Goal: Task Accomplishment & Management: Manage account settings

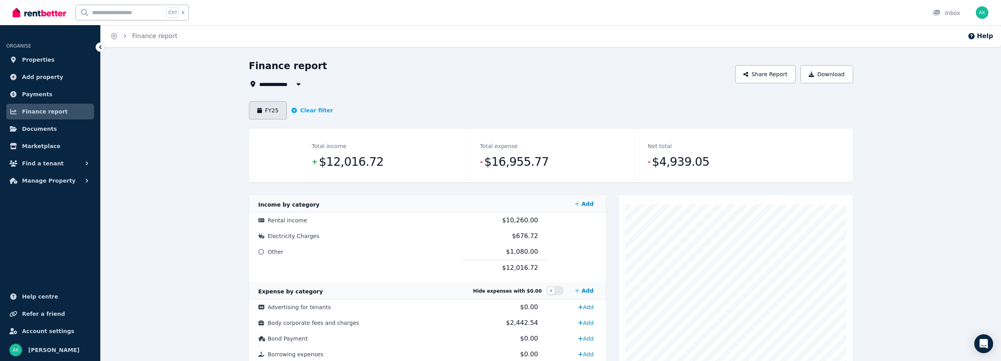
click at [269, 111] on button "FY25" at bounding box center [268, 110] width 38 height 18
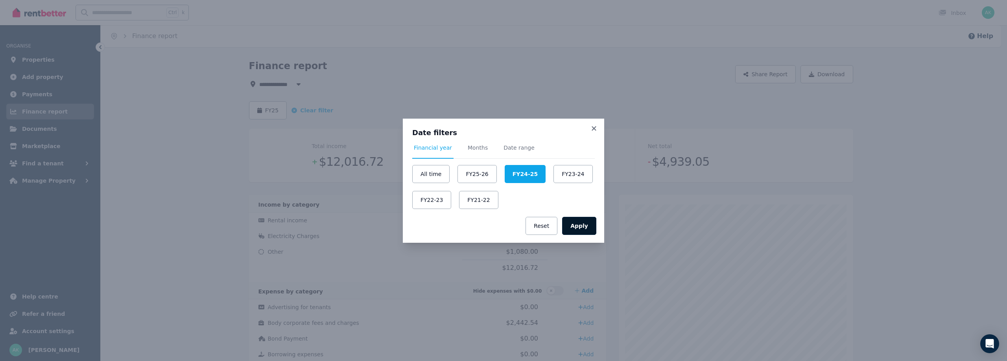
click at [583, 224] on button "Apply" at bounding box center [579, 226] width 34 height 18
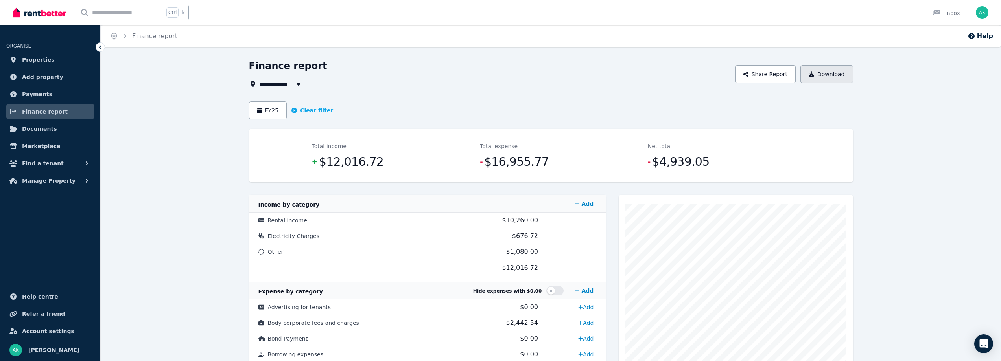
click at [818, 71] on button "Download" at bounding box center [826, 74] width 53 height 18
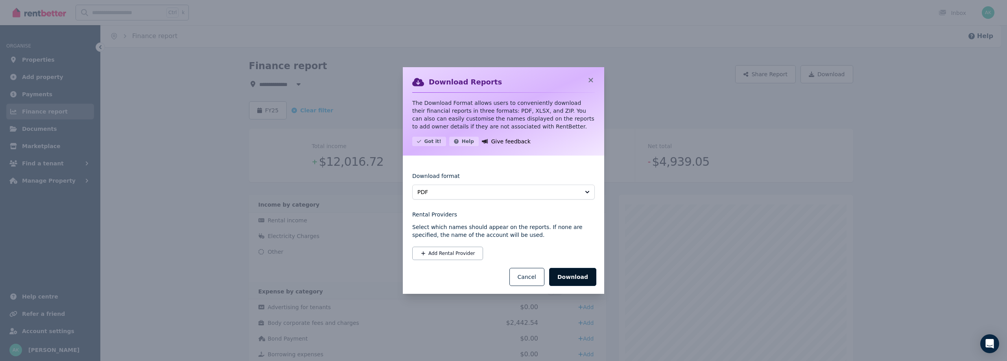
click at [566, 278] on button "Download" at bounding box center [572, 277] width 47 height 18
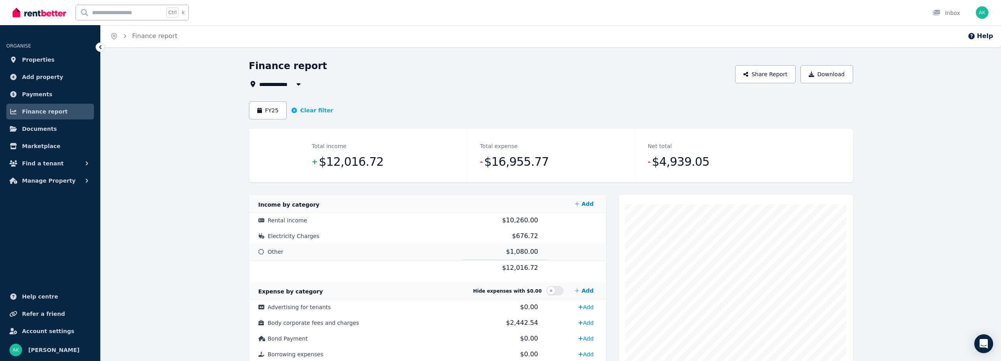
click at [282, 249] on td "Other" at bounding box center [356, 252] width 214 height 16
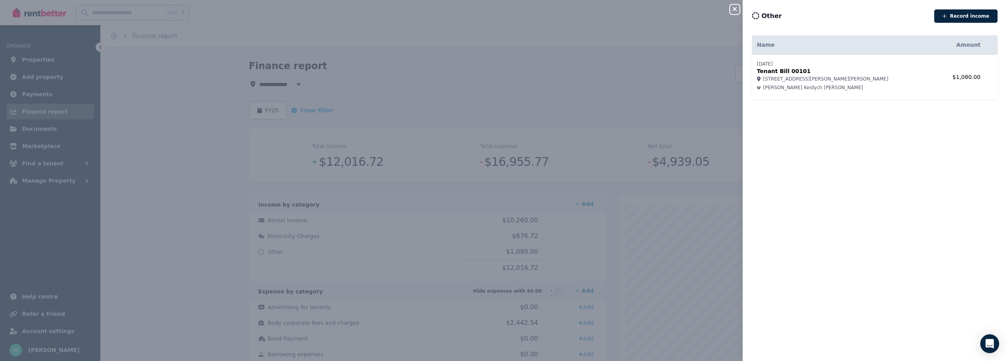
click at [773, 45] on th "Name" at bounding box center [844, 44] width 184 height 19
click at [789, 86] on span "[PERSON_NAME] Keidych [PERSON_NAME]" at bounding box center [813, 88] width 100 height 6
click at [773, 69] on p "Tenant Bill 00101" at bounding box center [844, 71] width 175 height 8
click at [555, 101] on div "Close panel Other Record income Name Amount [DATE] Tenant Bill 00101 [STREET_AD…" at bounding box center [503, 180] width 1007 height 361
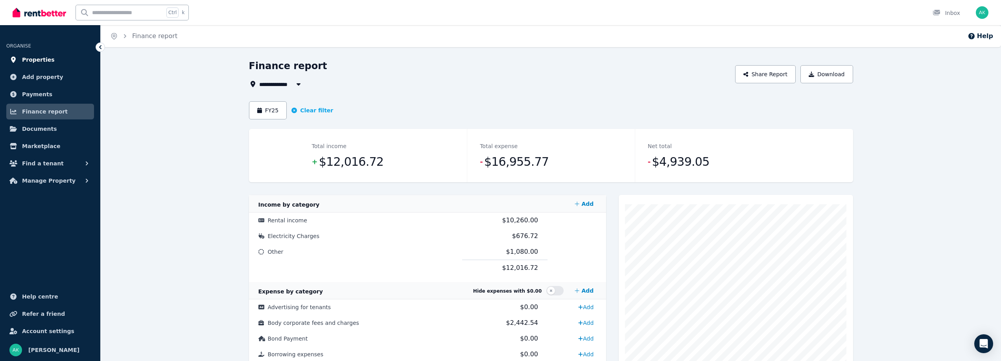
click at [40, 66] on link "Properties" at bounding box center [50, 60] width 88 height 16
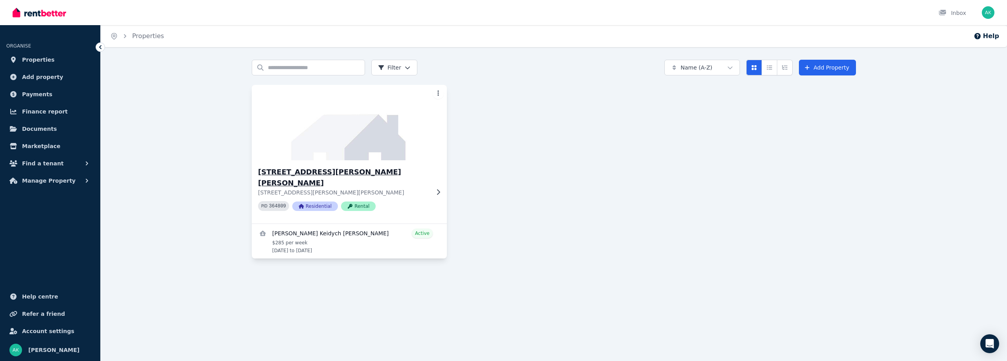
click at [296, 136] on img at bounding box center [349, 122] width 205 height 79
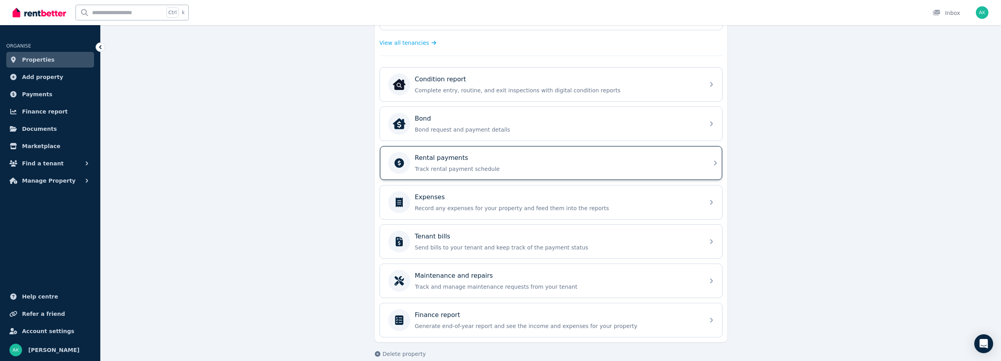
scroll to position [232, 0]
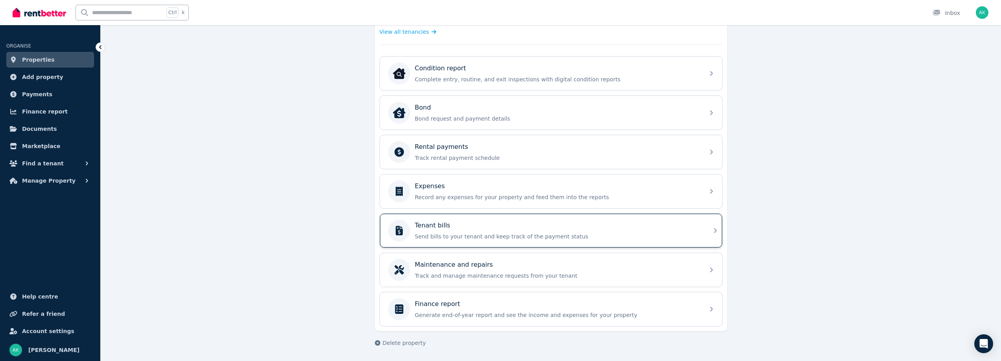
click at [451, 225] on div "Tenant bills" at bounding box center [557, 225] width 285 height 9
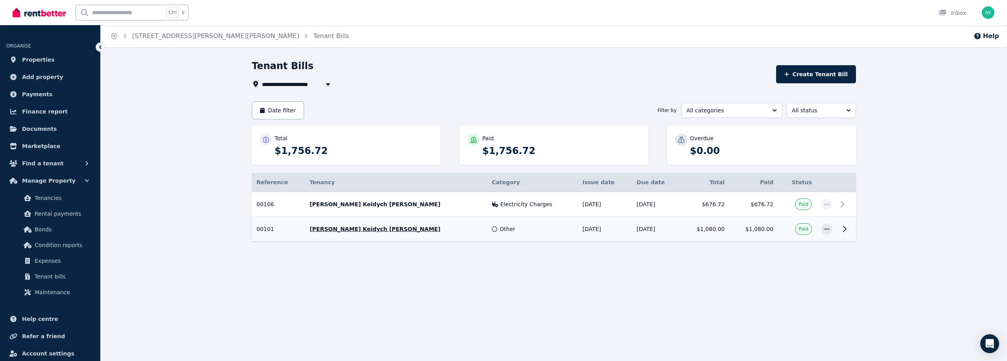
click at [775, 228] on td "$1,080.00" at bounding box center [753, 229] width 49 height 25
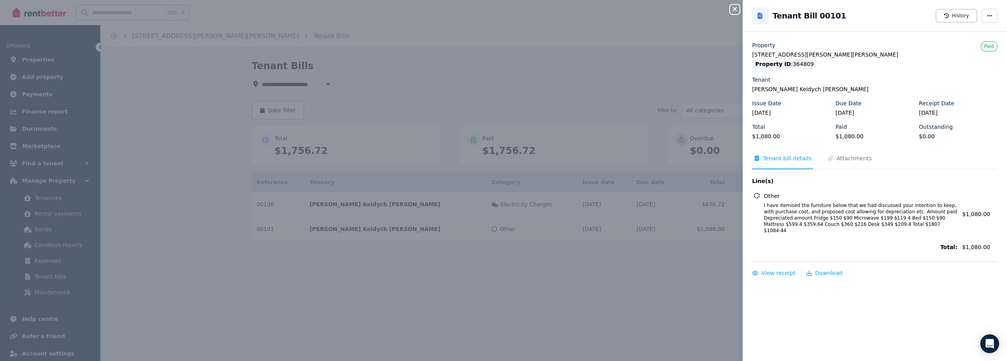
click at [637, 283] on div "Close panel Back to Tenant Bill 00101 History Property [STREET_ADDRESS][PERSON_…" at bounding box center [503, 180] width 1007 height 361
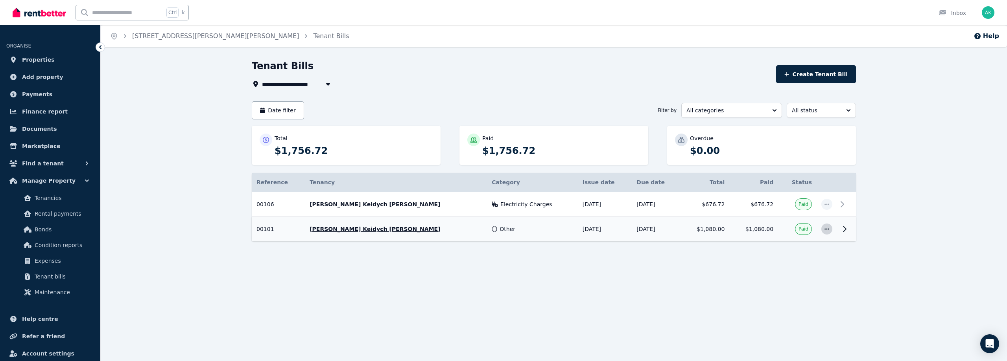
click at [823, 231] on span "button" at bounding box center [826, 229] width 11 height 11
click at [825, 231] on icon "button" at bounding box center [827, 230] width 6 height 6
click at [785, 227] on td "Paid" at bounding box center [797, 229] width 39 height 25
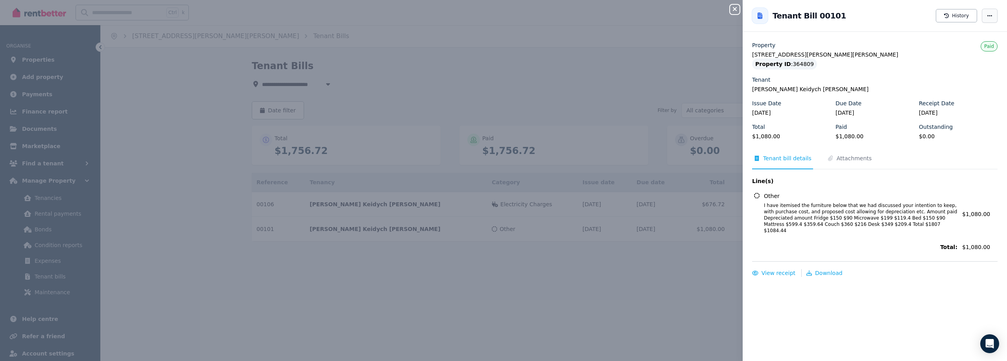
click at [987, 16] on icon "button" at bounding box center [990, 16] width 6 height 6
click at [650, 266] on div "Close panel Back to Tenant Bill 00101 History Create expense Property [STREET_A…" at bounding box center [503, 180] width 1007 height 361
click at [611, 298] on div "Close panel Back to Tenant Bill 00101 History Property [STREET_ADDRESS][PERSON_…" at bounding box center [503, 180] width 1007 height 361
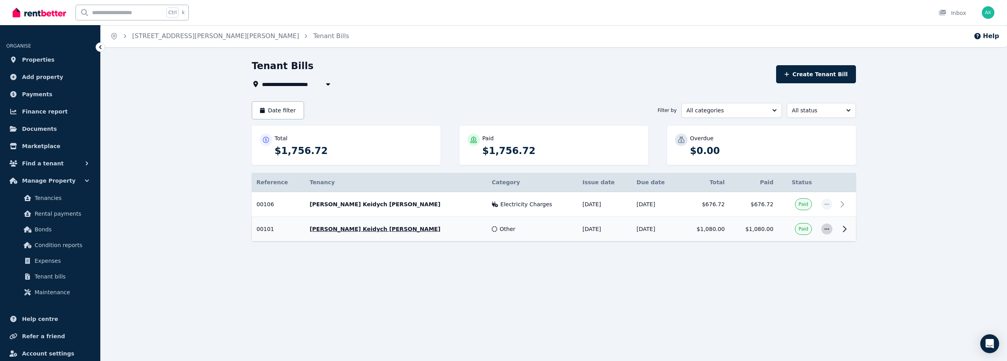
click at [828, 228] on icon "button" at bounding box center [827, 230] width 6 height 6
click at [848, 232] on icon at bounding box center [844, 229] width 9 height 9
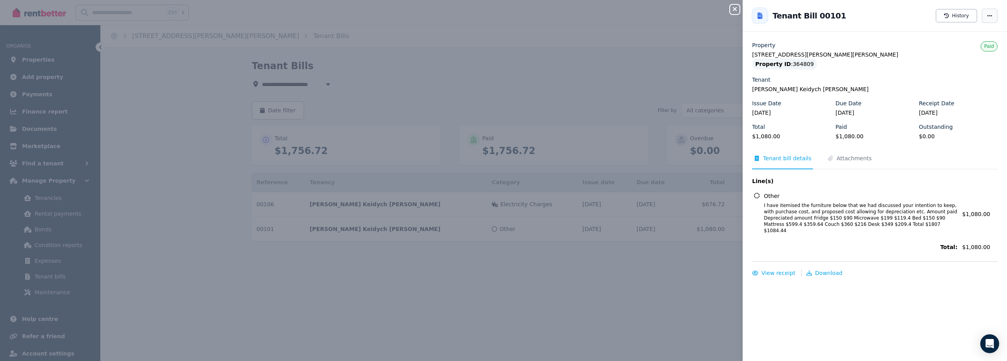
click at [983, 22] on span "button" at bounding box center [990, 16] width 16 height 14
click at [983, 21] on span "button" at bounding box center [990, 16] width 16 height 14
drag, startPoint x: 914, startPoint y: 240, endPoint x: 929, endPoint y: 140, distance: 100.7
click at [928, 162] on nav "Tenant bill details Attachments" at bounding box center [874, 162] width 245 height 15
drag, startPoint x: 985, startPoint y: 46, endPoint x: 986, endPoint y: 22, distance: 24.0
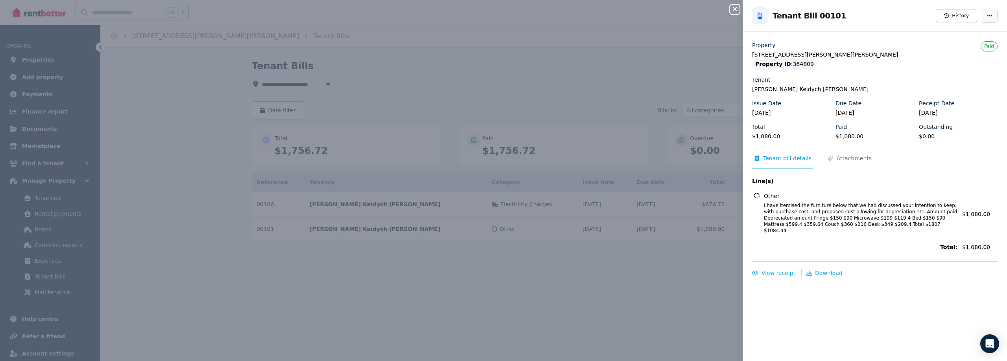
click at [985, 46] on span "Paid" at bounding box center [989, 47] width 10 height 6
click at [985, 4] on div "Tenant Bill 00101 History" at bounding box center [875, 15] width 264 height 25
click at [982, 13] on span "button" at bounding box center [990, 16] width 16 height 14
click at [838, 164] on span "Attachments" at bounding box center [850, 162] width 48 height 15
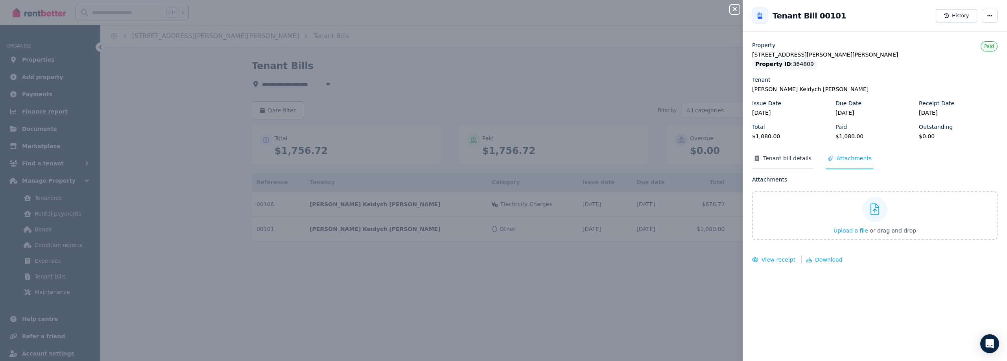
click at [795, 160] on span "Tenant bill details" at bounding box center [787, 159] width 48 height 8
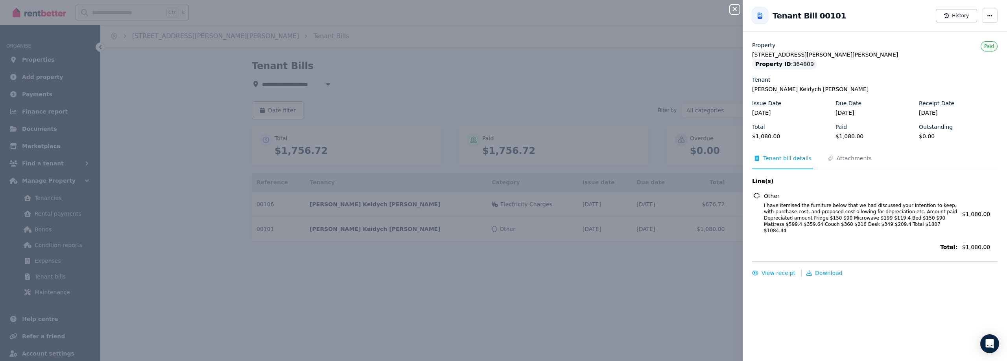
click at [574, 77] on div "Close panel Back to Tenant Bill 00101 History Property [STREET_ADDRESS][PERSON_…" at bounding box center [503, 180] width 1007 height 361
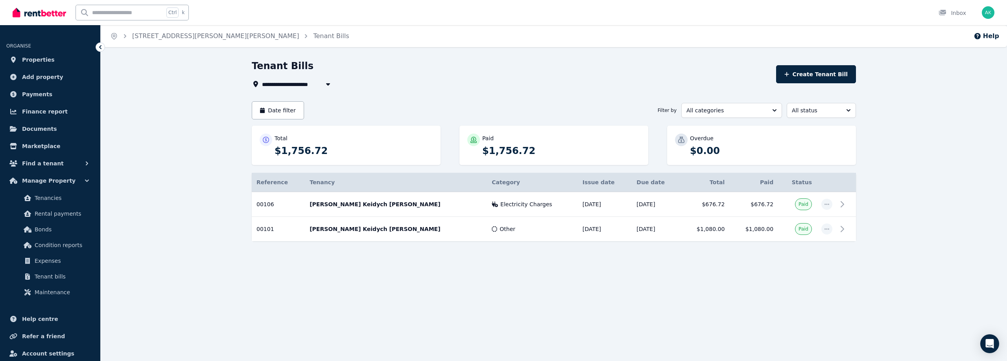
drag, startPoint x: 721, startPoint y: 229, endPoint x: 533, endPoint y: 289, distance: 197.4
click at [533, 289] on div "**********" at bounding box center [503, 180] width 1007 height 361
click at [803, 227] on span "Paid" at bounding box center [803, 229] width 10 height 6
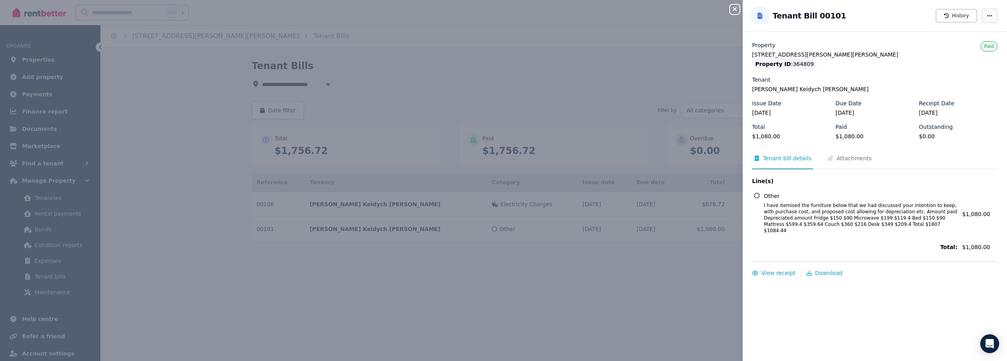
click at [987, 15] on span "button" at bounding box center [990, 16] width 16 height 14
click at [987, 16] on span "button" at bounding box center [990, 16] width 16 height 14
click at [442, 278] on div "Close panel Back to Tenant Bill 00101 History Property [STREET_ADDRESS][PERSON_…" at bounding box center [503, 180] width 1007 height 361
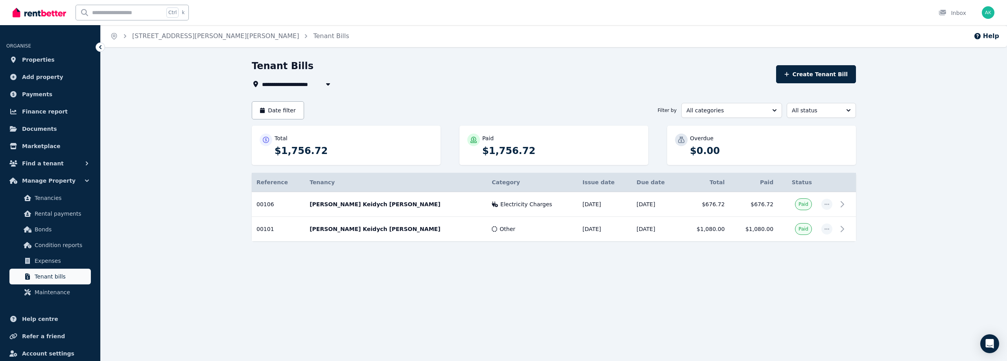
click at [57, 277] on span "Tenant bills" at bounding box center [61, 276] width 53 height 9
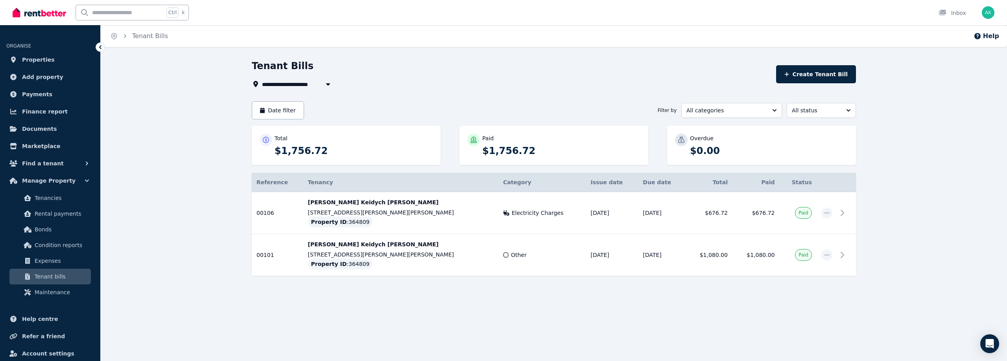
drag, startPoint x: 321, startPoint y: 260, endPoint x: 627, endPoint y: 302, distance: 308.8
click at [630, 302] on div at bounding box center [554, 297] width 604 height 14
click at [378, 250] on td "[PERSON_NAME] Keidych [PERSON_NAME] [STREET_ADDRESS][PERSON_NAME][PERSON_NAME] …" at bounding box center [400, 255] width 195 height 42
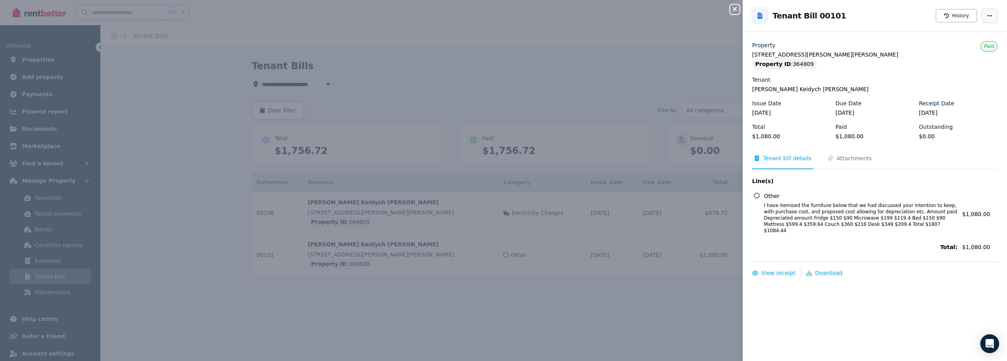
click at [987, 17] on icon "button" at bounding box center [990, 16] width 6 height 6
click at [656, 45] on div "Close panel Back to Tenant Bill 00101 History Create expense Property [STREET_A…" at bounding box center [503, 180] width 1007 height 361
click at [734, 10] on icon "button" at bounding box center [735, 9] width 4 height 4
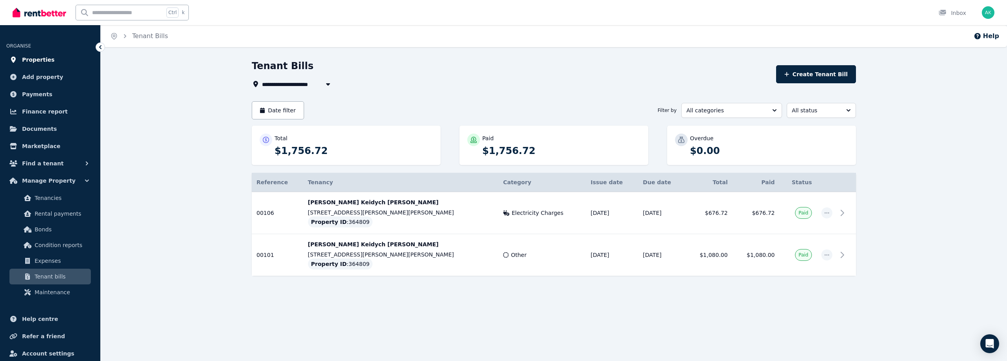
click at [39, 63] on span "Properties" at bounding box center [38, 59] width 33 height 9
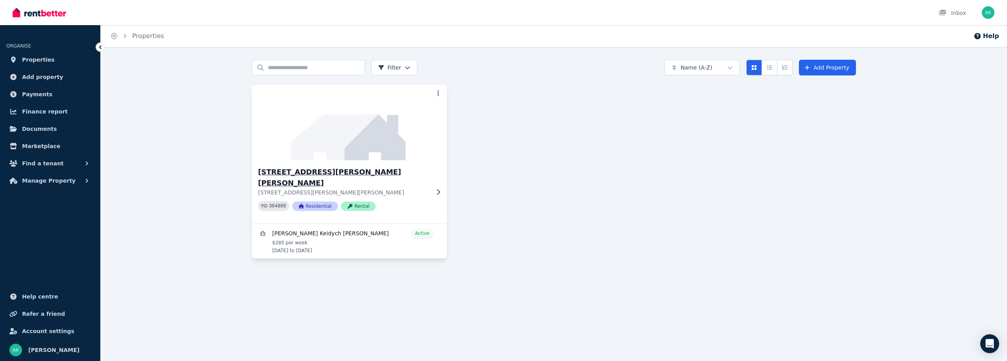
click at [431, 181] on div "[STREET_ADDRESS][PERSON_NAME][PERSON_NAME][PERSON_NAME][PERSON_NAME] PID 364809…" at bounding box center [349, 191] width 195 height 63
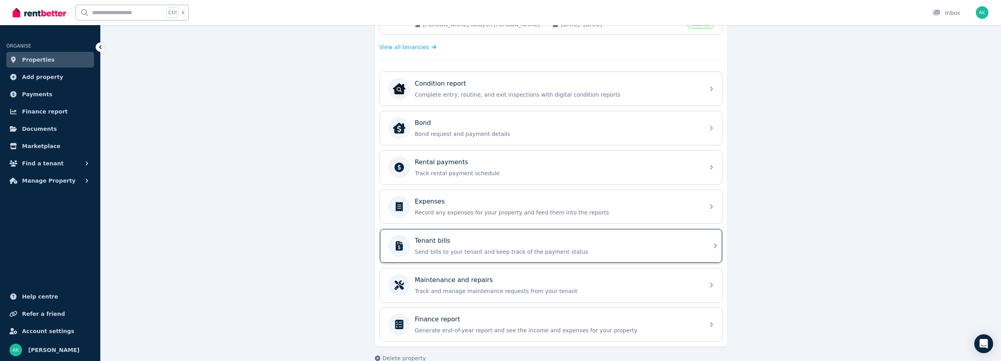
scroll to position [232, 0]
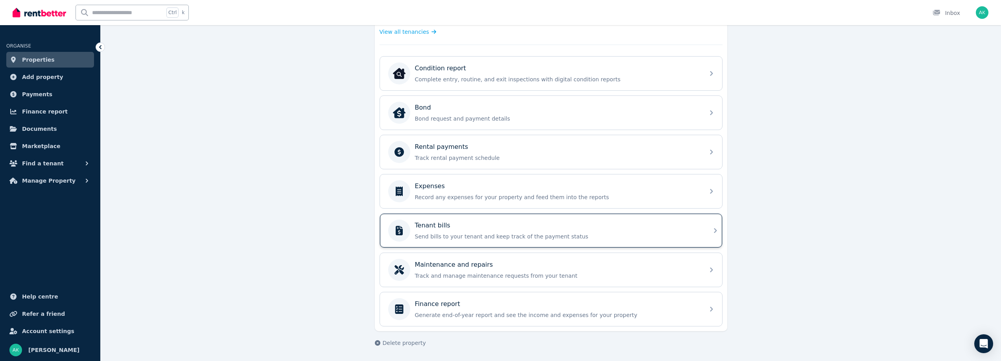
click at [500, 236] on p "Send bills to your tenant and keep track of the payment status" at bounding box center [557, 237] width 285 height 8
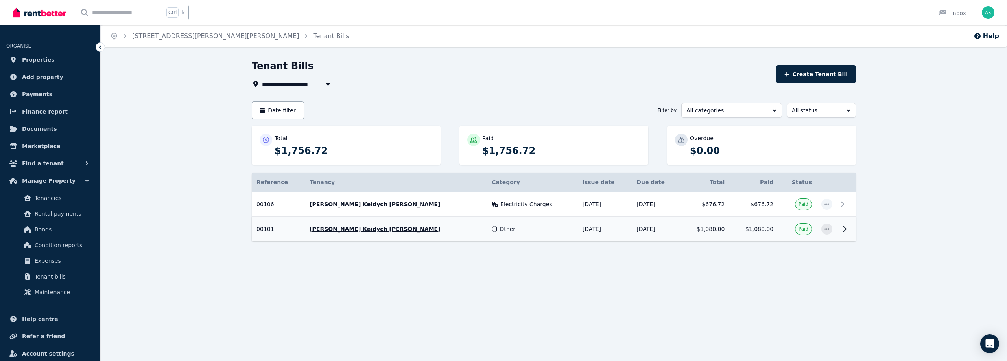
click at [842, 232] on icon at bounding box center [844, 229] width 9 height 9
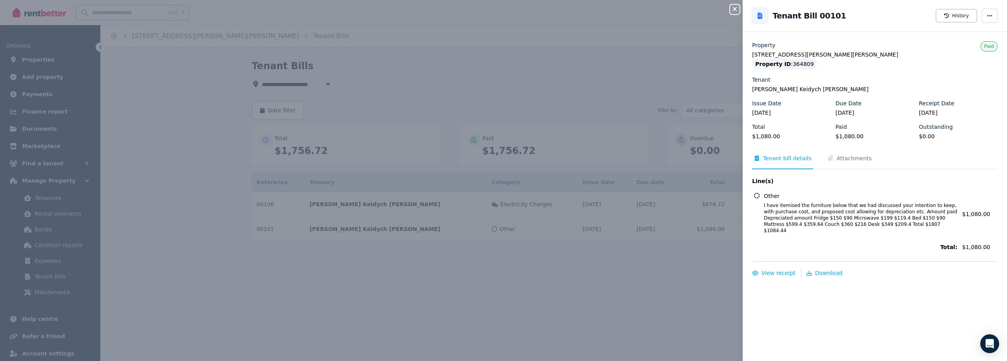
click at [703, 293] on div "Close panel Back to Tenant Bill 00101 History Property [STREET_ADDRESS][PERSON_…" at bounding box center [503, 180] width 1007 height 361
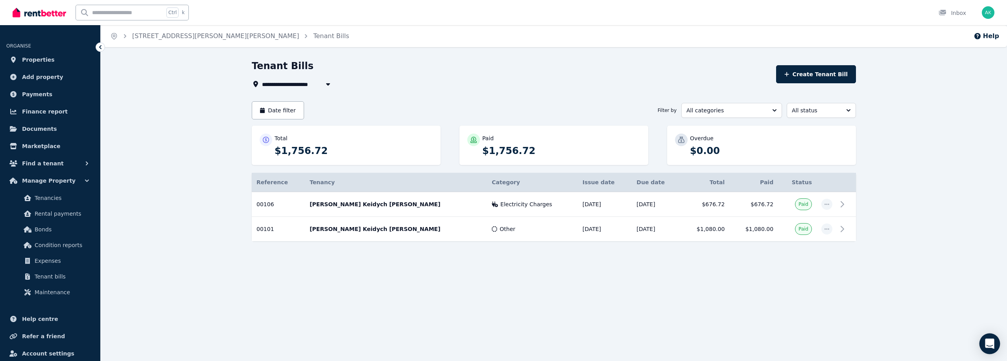
click at [990, 342] on icon "Open Intercom Messenger" at bounding box center [989, 344] width 9 height 10
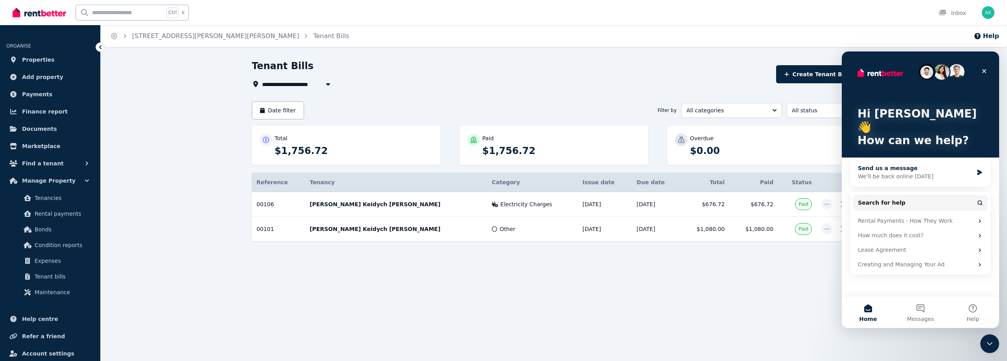
click at [888, 173] on div "We'll be back online [DATE]" at bounding box center [915, 177] width 115 height 8
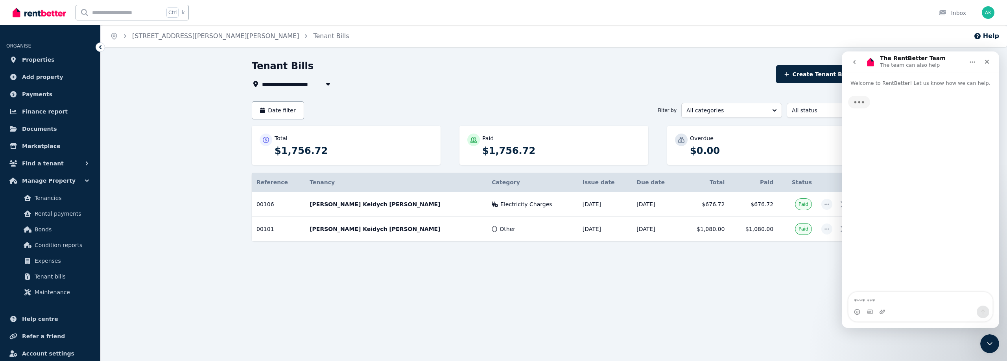
click at [874, 296] on textarea "Message…" at bounding box center [920, 299] width 144 height 13
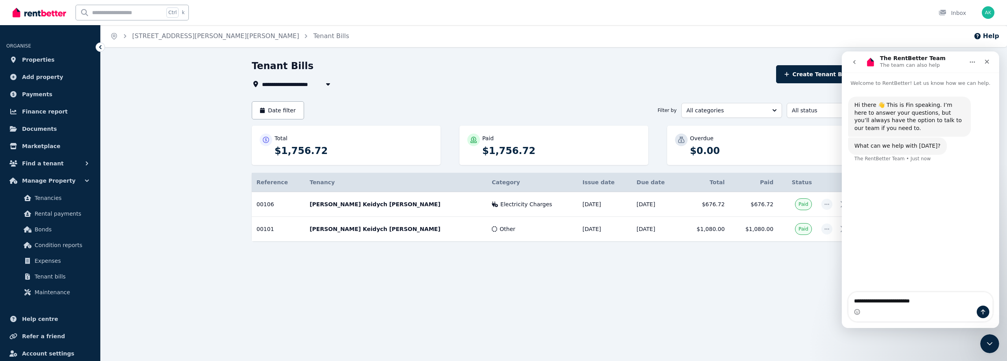
type textarea "**********"
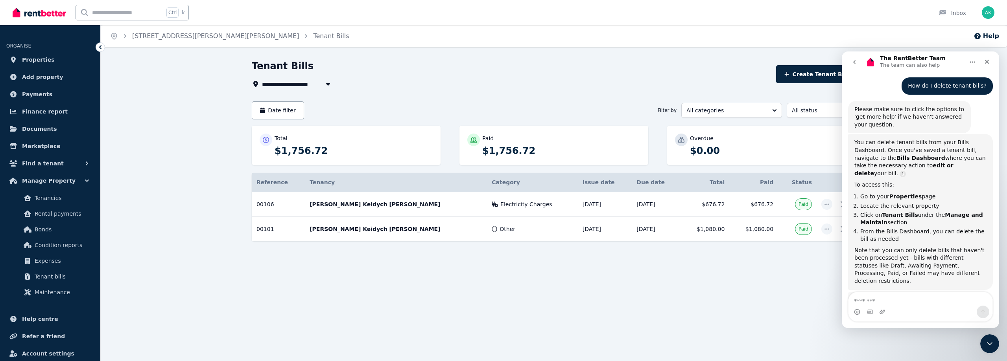
scroll to position [100, 0]
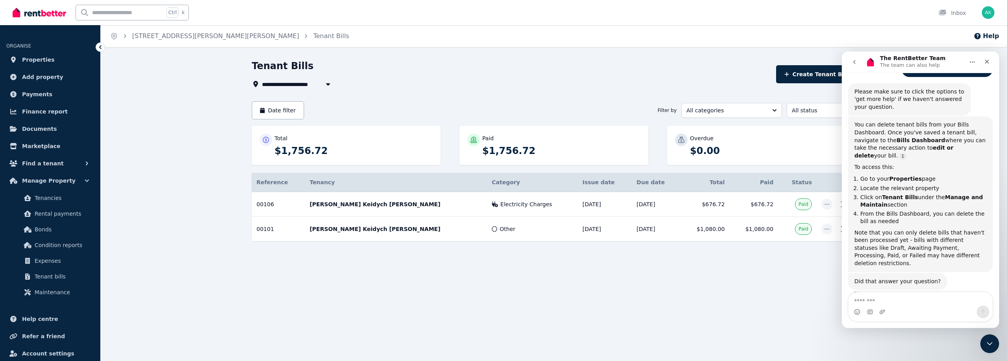
click at [888, 306] on div "Intercom messenger" at bounding box center [920, 312] width 144 height 13
click at [887, 302] on textarea "Message…" at bounding box center [920, 299] width 144 height 13
type textarea "*"
click at [813, 343] on div "**********" at bounding box center [503, 180] width 1007 height 361
click at [985, 61] on icon "Close" at bounding box center [987, 62] width 6 height 6
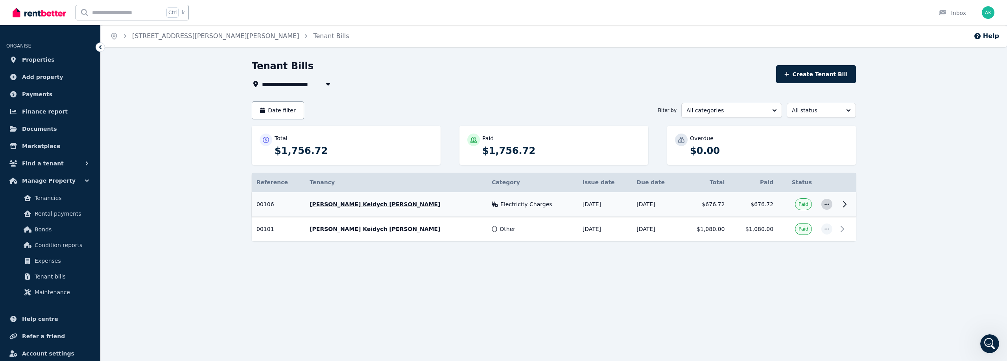
click at [828, 204] on icon "button" at bounding box center [827, 205] width 6 height 6
click at [585, 280] on div "**********" at bounding box center [554, 172] width 906 height 224
click at [825, 228] on icon "button" at bounding box center [827, 230] width 6 height 6
click at [795, 249] on span "Create expense" at bounding box center [801, 250] width 50 height 9
select select "**********"
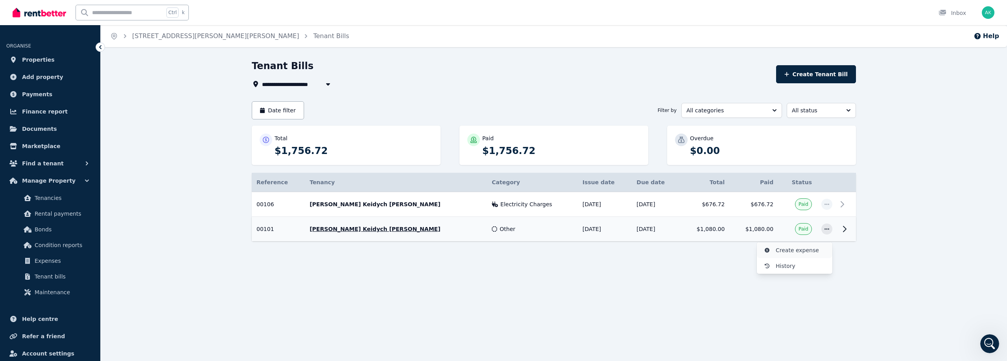
select select "**********"
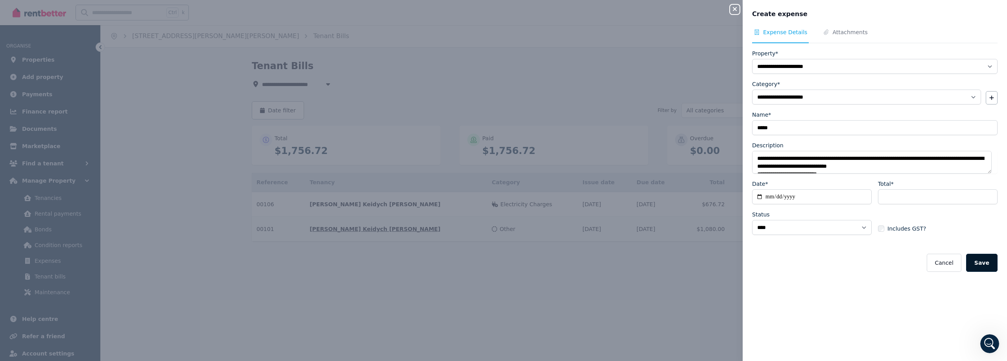
click at [977, 260] on button "Save" at bounding box center [981, 263] width 31 height 18
select select
select select "**********"
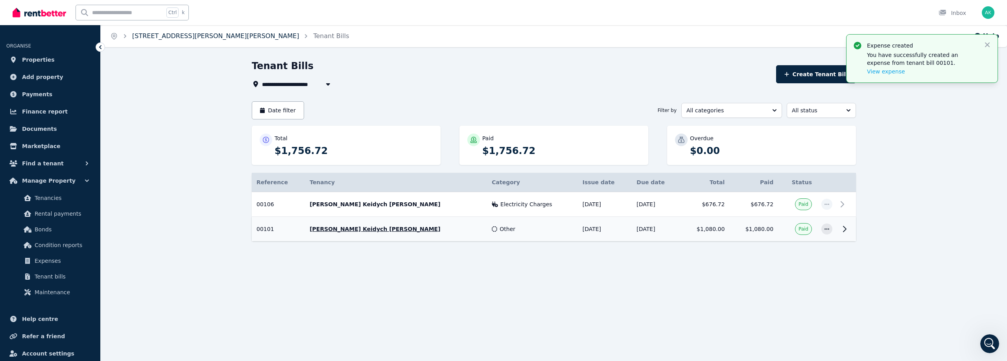
click at [173, 39] on link "[STREET_ADDRESS][PERSON_NAME][PERSON_NAME]" at bounding box center [215, 35] width 167 height 7
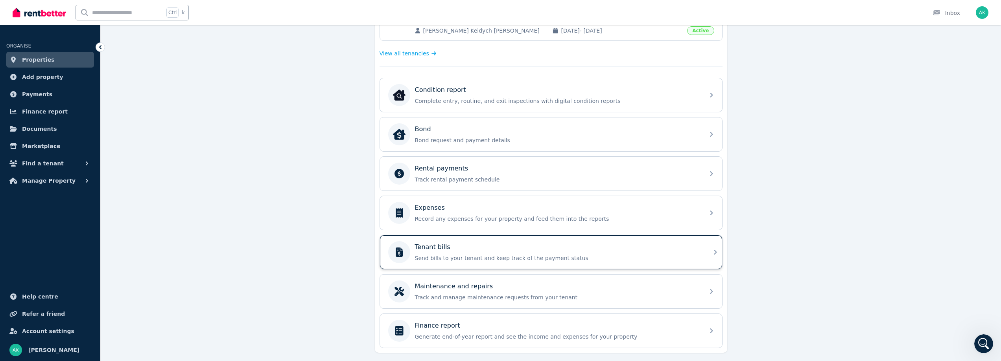
scroll to position [232, 0]
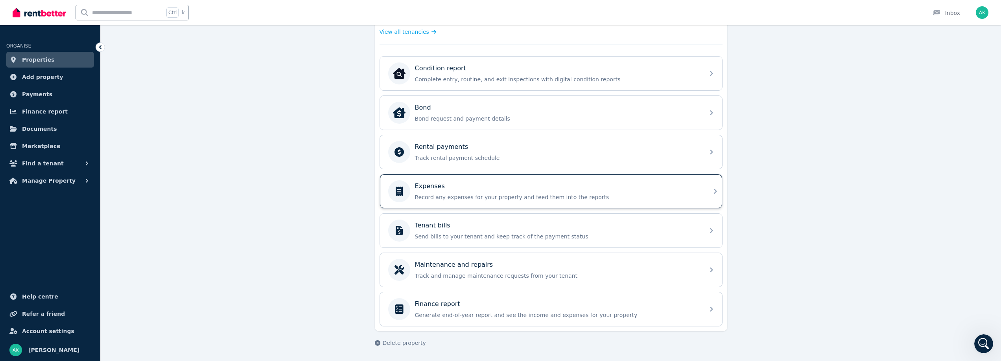
click at [443, 196] on p "Record any expenses for your property and feed them into the reports" at bounding box center [557, 198] width 285 height 8
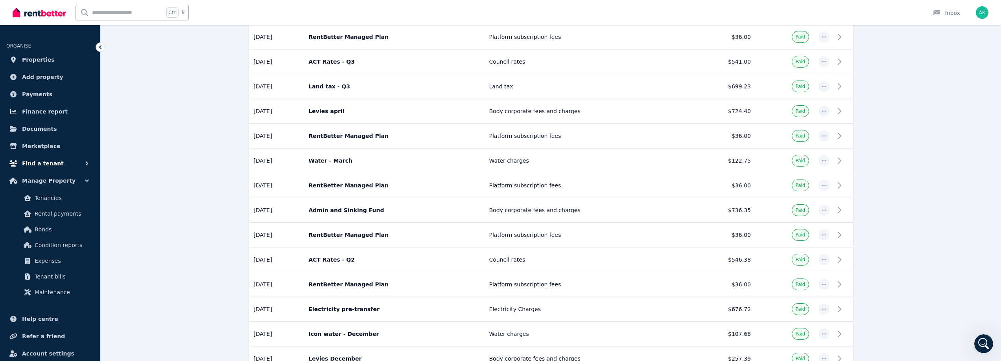
scroll to position [357, 0]
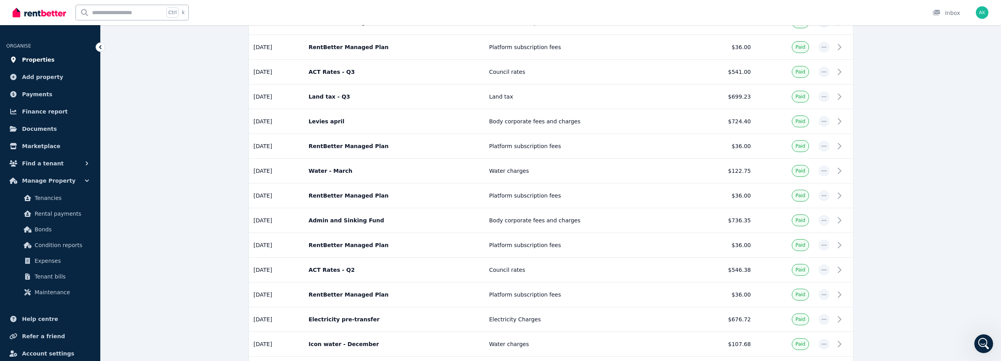
click at [28, 54] on link "Properties" at bounding box center [50, 60] width 88 height 16
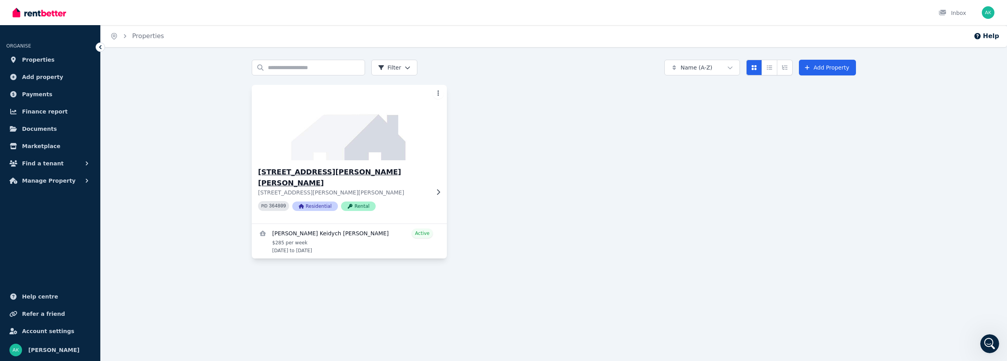
click at [342, 131] on img at bounding box center [349, 122] width 205 height 79
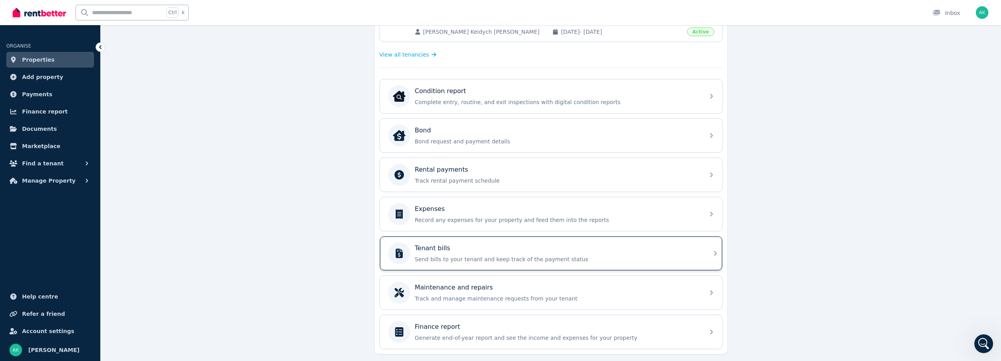
scroll to position [232, 0]
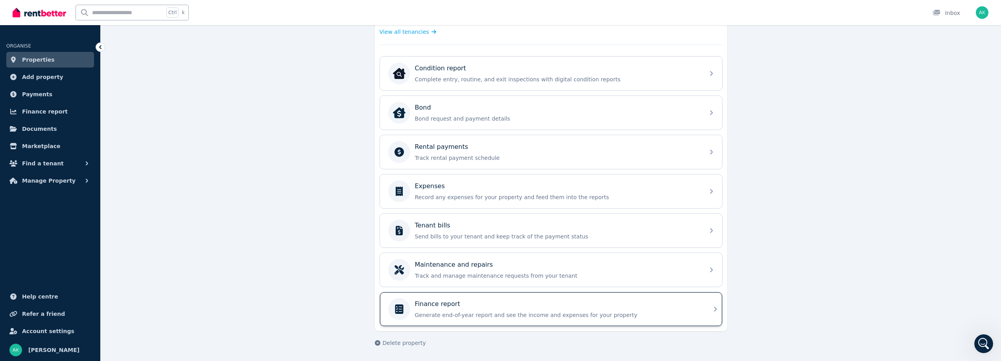
click at [452, 310] on div "Finance report Generate end-of-year report and see the income and expenses for …" at bounding box center [557, 310] width 285 height 20
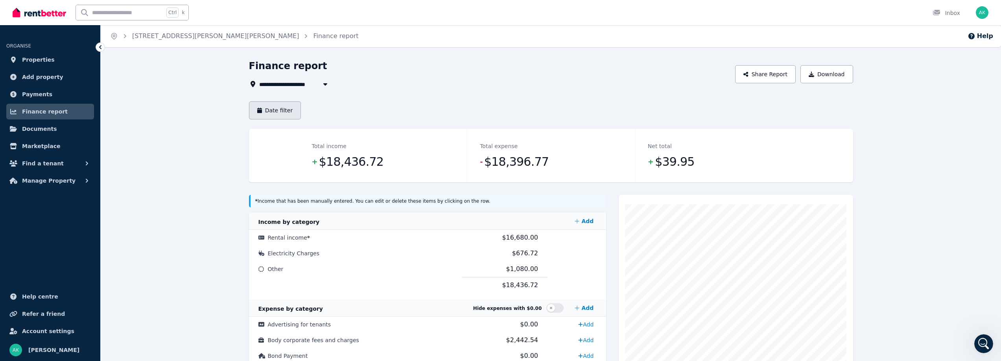
click at [291, 109] on button "Date filter" at bounding box center [275, 110] width 52 height 18
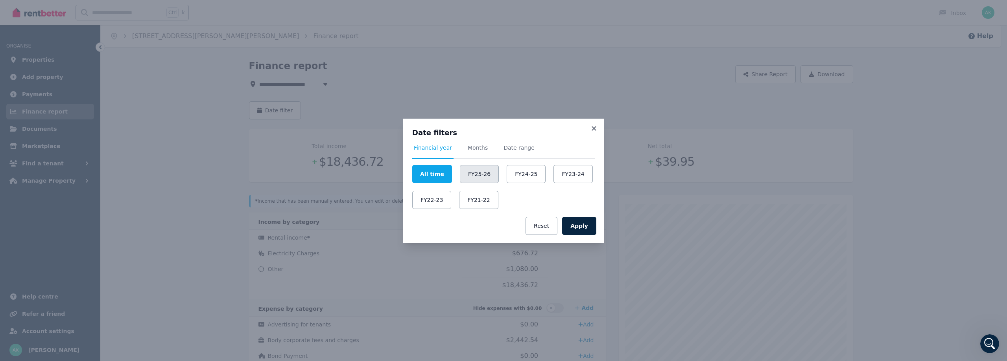
click at [471, 178] on button "FY25-26" at bounding box center [479, 174] width 39 height 18
click at [523, 169] on button "FY24-25" at bounding box center [526, 174] width 39 height 18
click at [583, 223] on button "Apply" at bounding box center [579, 226] width 34 height 18
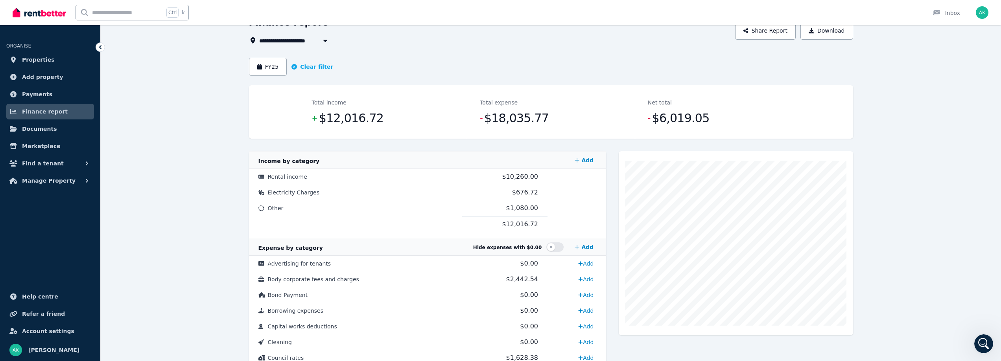
scroll to position [39, 0]
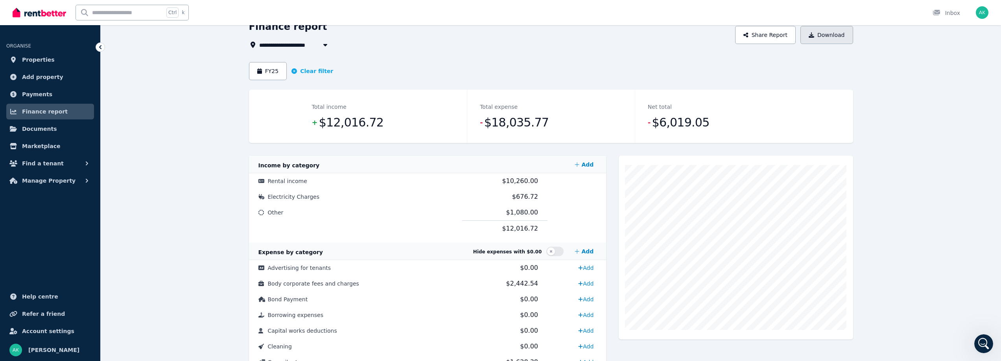
click at [821, 37] on button "Download" at bounding box center [826, 35] width 53 height 18
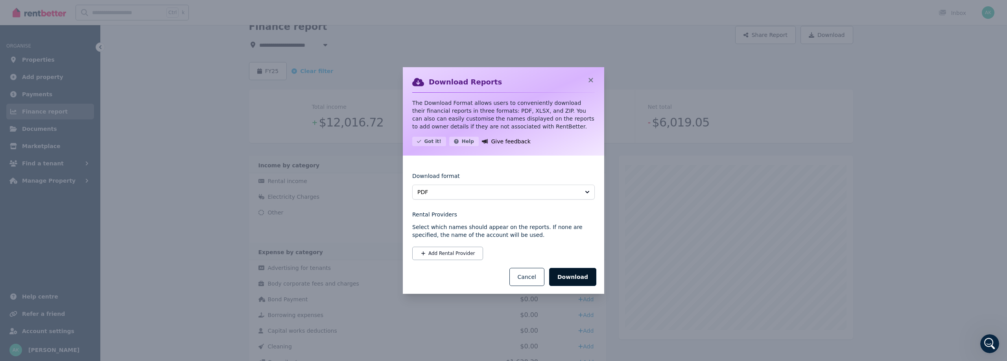
click at [581, 273] on button "Download" at bounding box center [572, 277] width 47 height 18
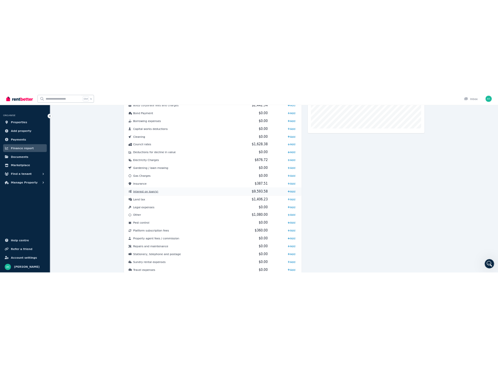
scroll to position [315, 0]
